Goal: Task Accomplishment & Management: Use online tool/utility

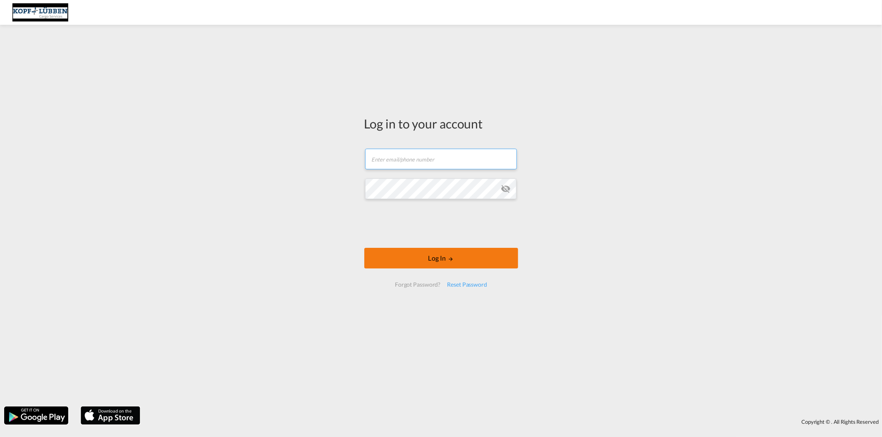
type input "[PERSON_NAME][EMAIL_ADDRESS][PERSON_NAME][DOMAIN_NAME]"
click at [419, 255] on button "Log In" at bounding box center [441, 258] width 154 height 21
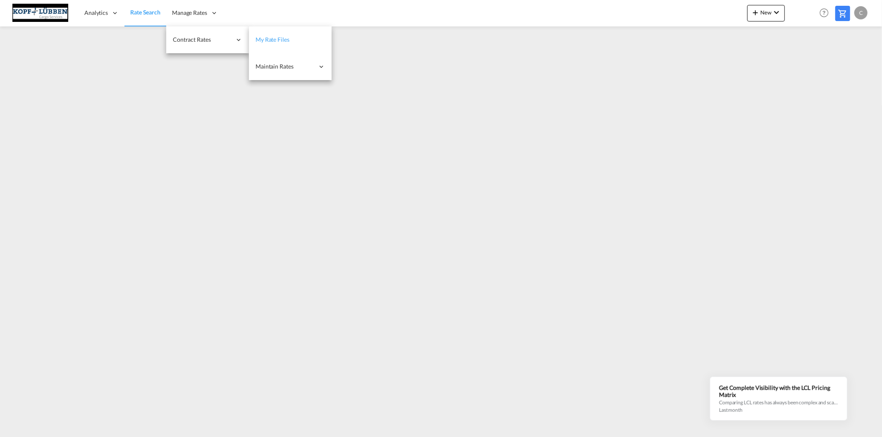
click at [289, 43] on span "My Rate Files" at bounding box center [273, 40] width 34 height 8
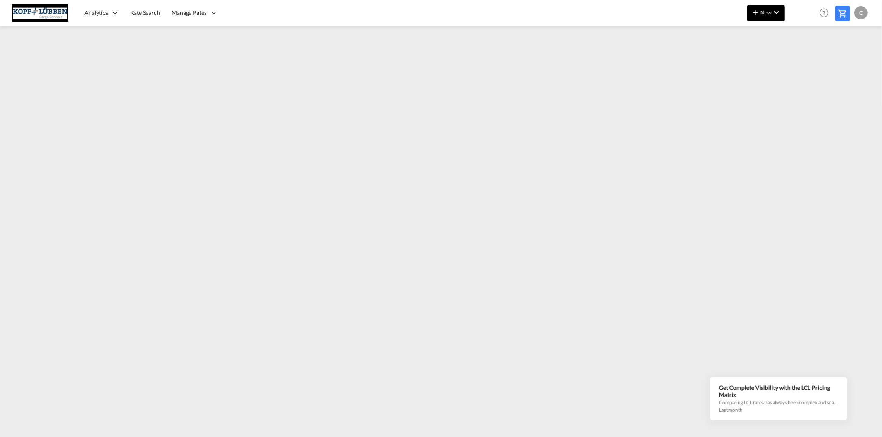
click at [772, 14] on md-icon "icon-chevron-down" at bounding box center [777, 12] width 10 height 10
click at [805, 60] on span "Ratesheet" at bounding box center [799, 62] width 9 height 17
click at [767, 13] on span "New" at bounding box center [765, 12] width 31 height 7
click at [805, 61] on span "Ratesheet" at bounding box center [799, 62] width 9 height 17
